Goal: Transaction & Acquisition: Download file/media

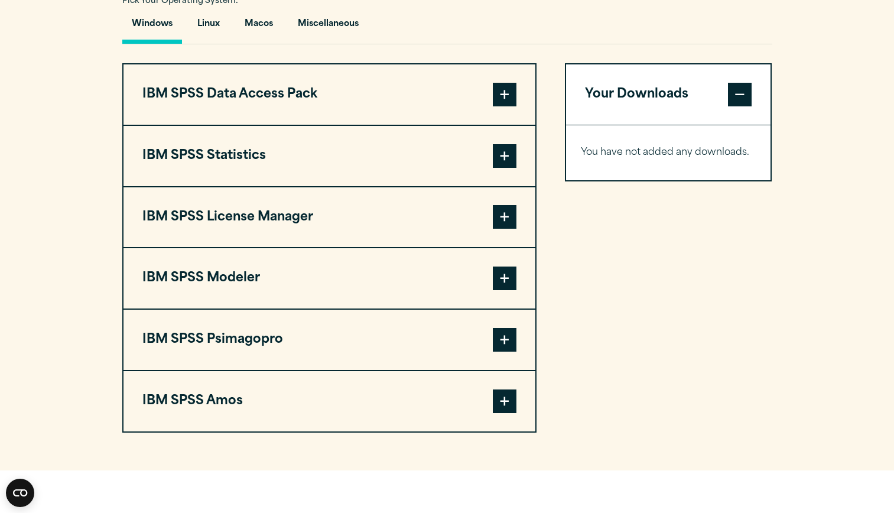
scroll to position [895, 0]
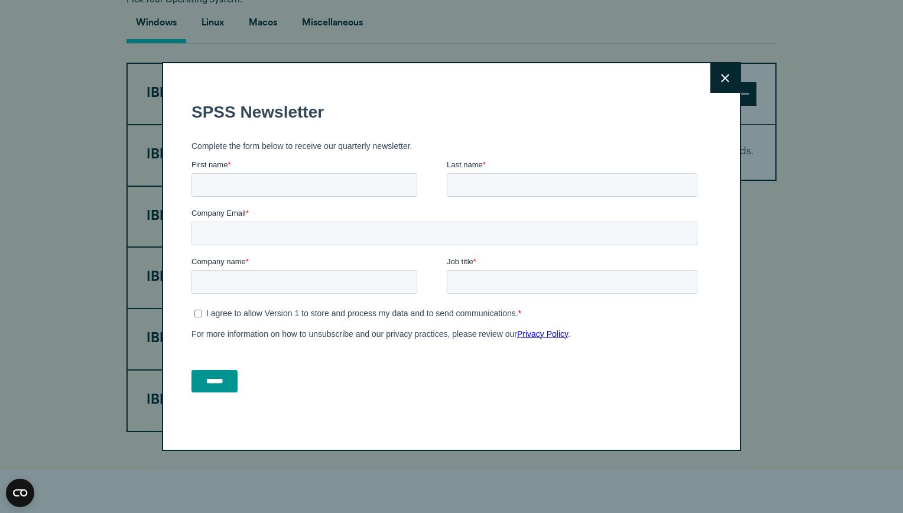
click at [712, 82] on button "Close" at bounding box center [725, 78] width 30 height 30
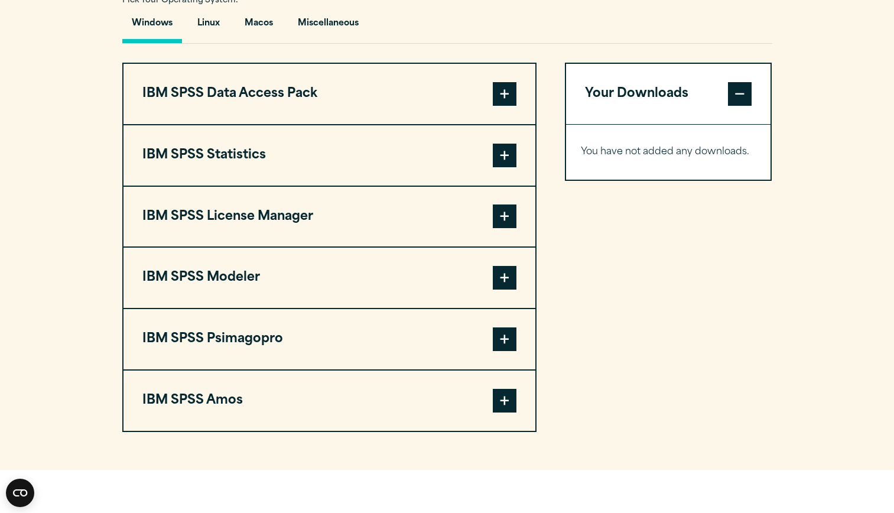
click at [485, 160] on button "IBM SPSS Statistics" at bounding box center [330, 155] width 412 height 60
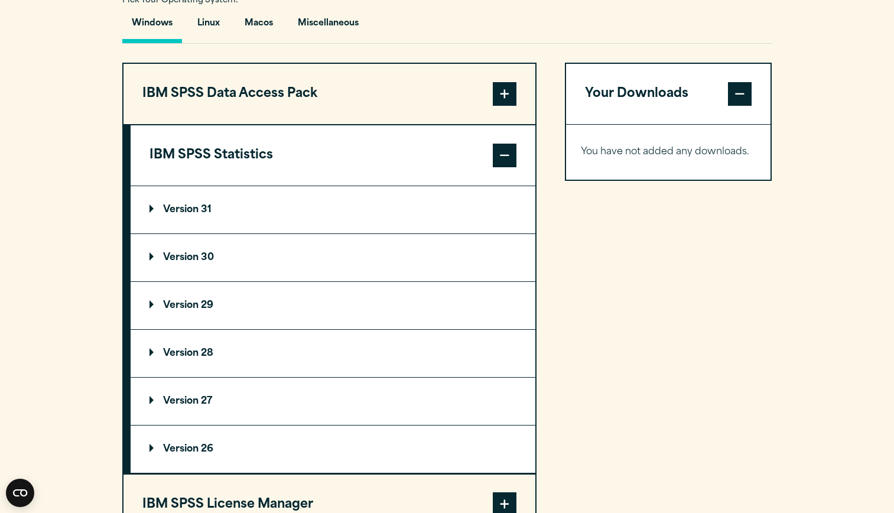
click at [195, 255] on p "Version 30" at bounding box center [182, 257] width 64 height 9
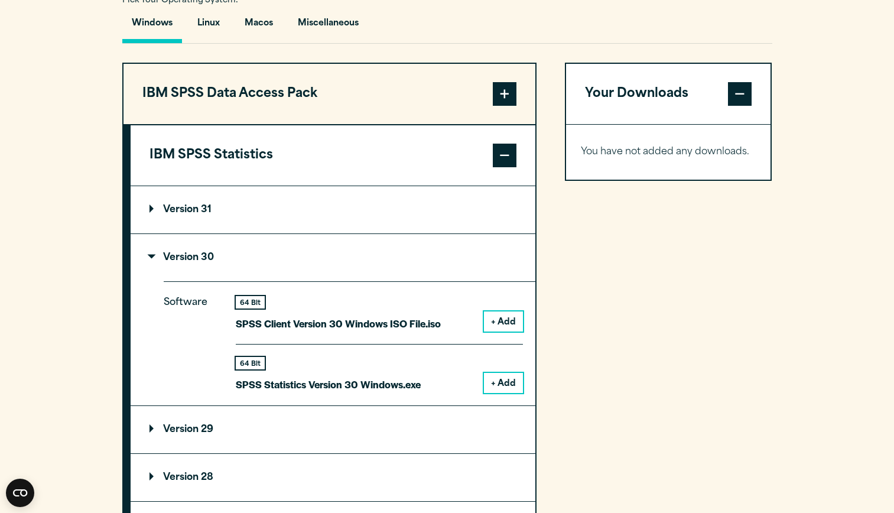
click at [501, 379] on button "+ Add" at bounding box center [503, 383] width 39 height 20
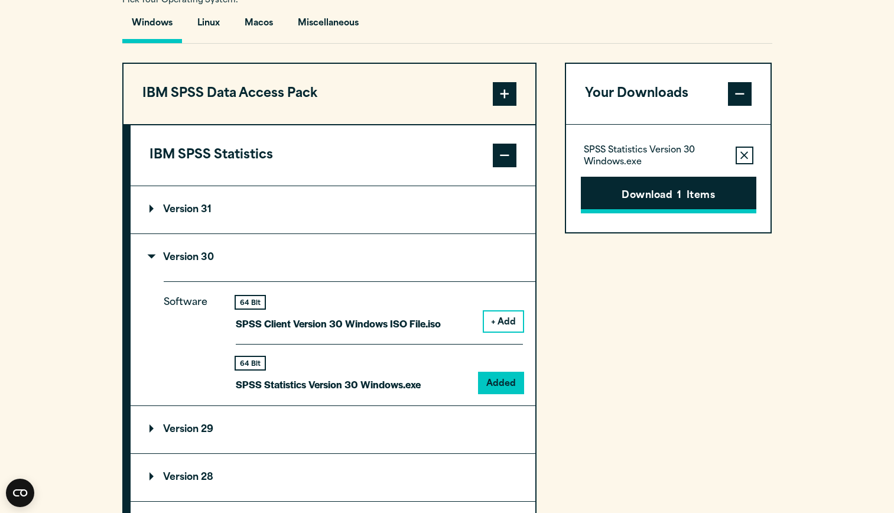
click at [617, 197] on button "Download 1 Items" at bounding box center [669, 195] width 176 height 37
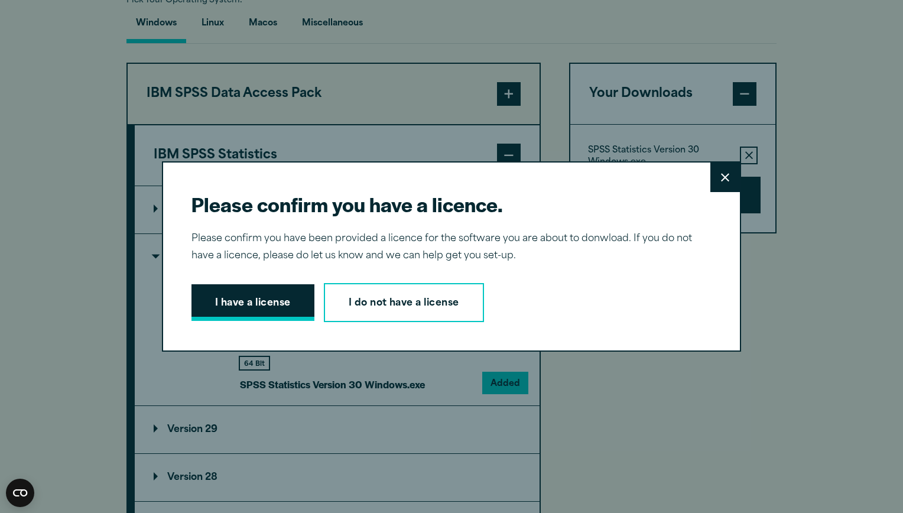
click at [285, 300] on button "I have a license" at bounding box center [252, 302] width 123 height 37
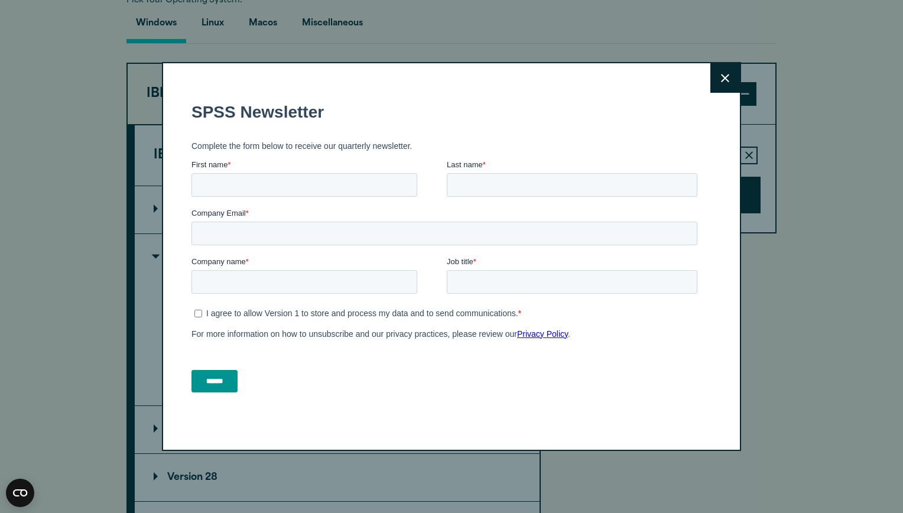
click at [717, 85] on button "Close" at bounding box center [725, 78] width 30 height 30
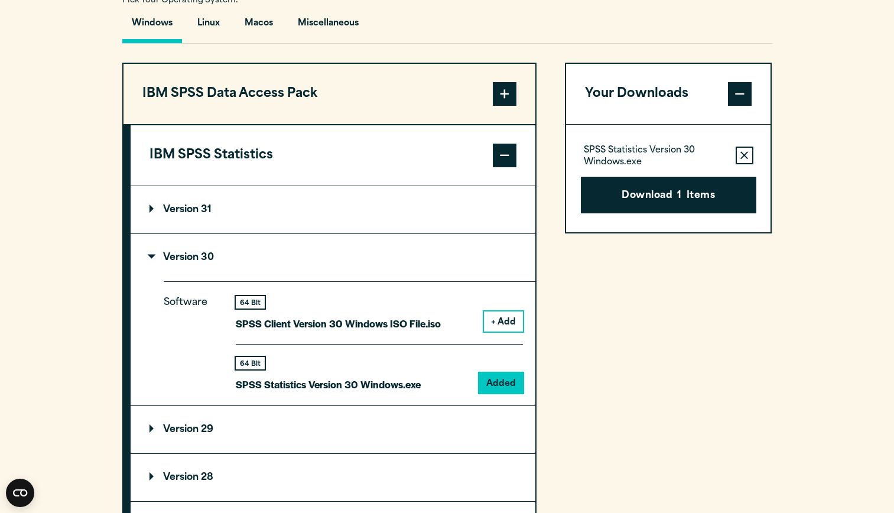
click at [663, 217] on div "SPSS Statistics Version 30 Windows.exe Remove this item from your software down…" at bounding box center [668, 179] width 205 height 108
click at [652, 190] on button "Download 1 Items" at bounding box center [669, 195] width 176 height 37
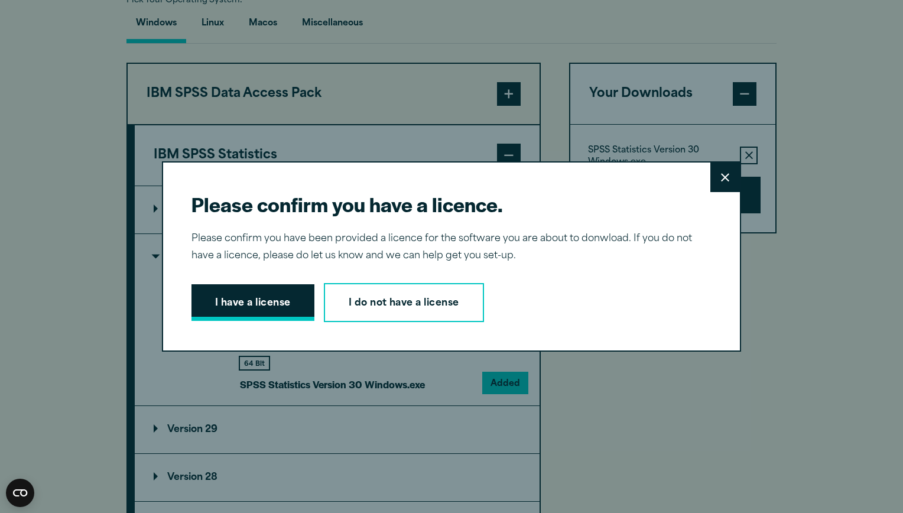
click at [258, 291] on button "I have a license" at bounding box center [252, 302] width 123 height 37
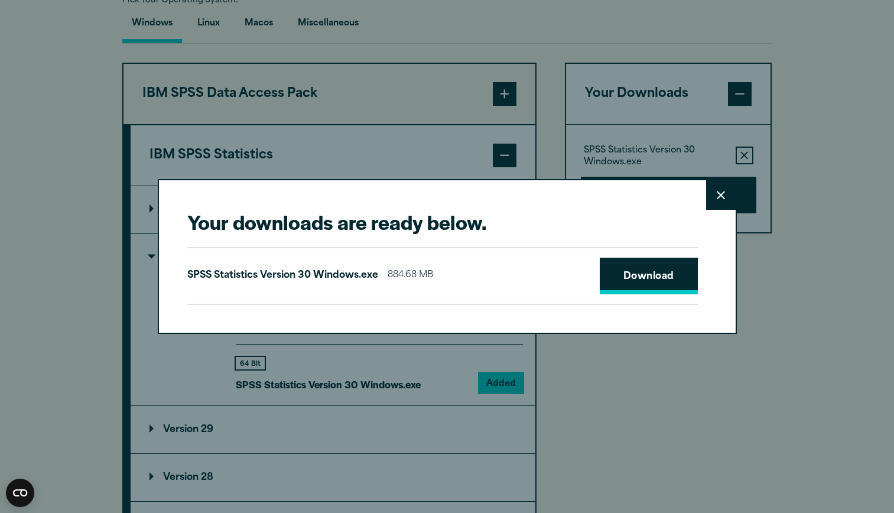
click at [637, 280] on link "Download" at bounding box center [649, 276] width 98 height 37
click at [349, 222] on h2 "Your downloads are ready below." at bounding box center [442, 222] width 511 height 27
